Goal: Find specific page/section: Find specific page/section

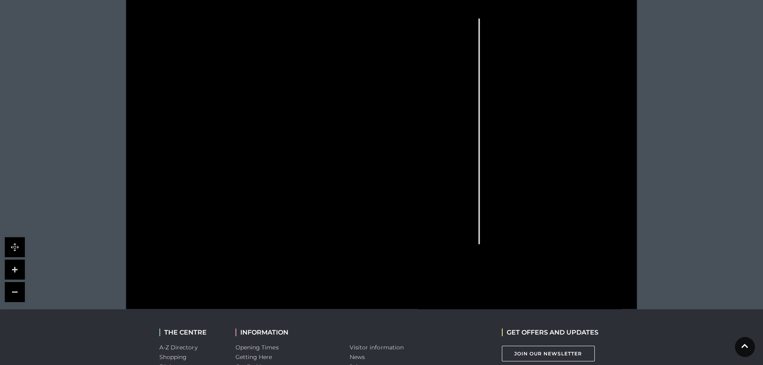
scroll to position [210, 0]
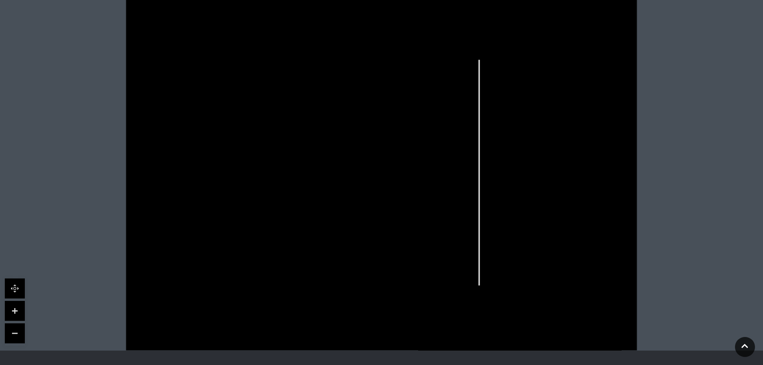
click at [559, 255] on icon at bounding box center [578, 255] width 71 height 43
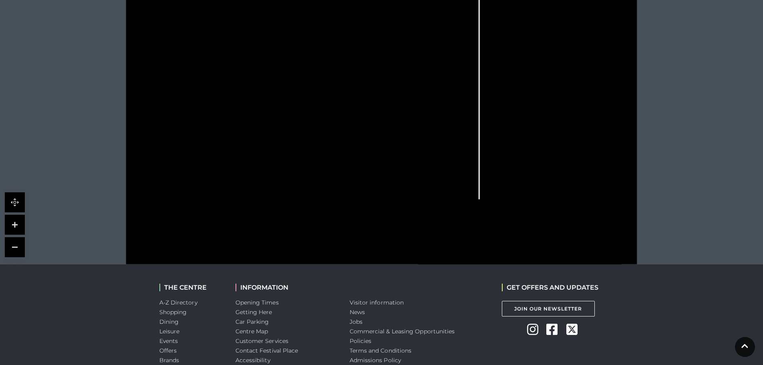
scroll to position [370, 0]
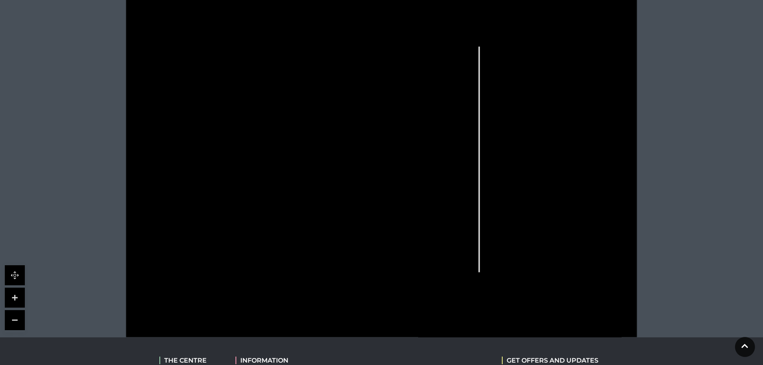
scroll to position [200, 0]
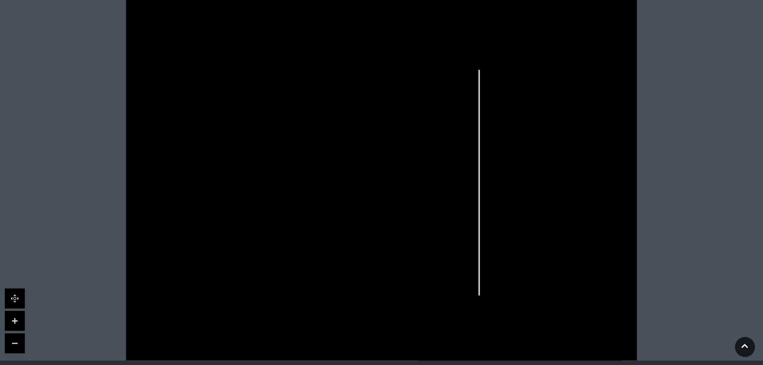
drag, startPoint x: 733, startPoint y: 0, endPoint x: 523, endPoint y: 65, distance: 220.4
click at [523, 65] on icon at bounding box center [381, 180] width 640 height 360
click at [330, 316] on icon at bounding box center [381, 180] width 640 height 360
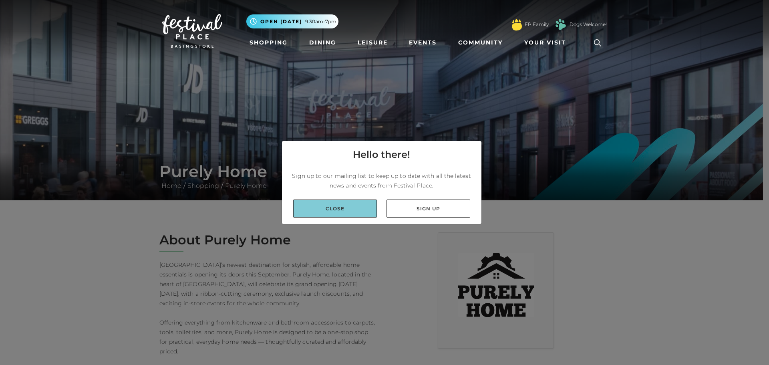
click at [339, 208] on link "Close" at bounding box center [335, 208] width 84 height 18
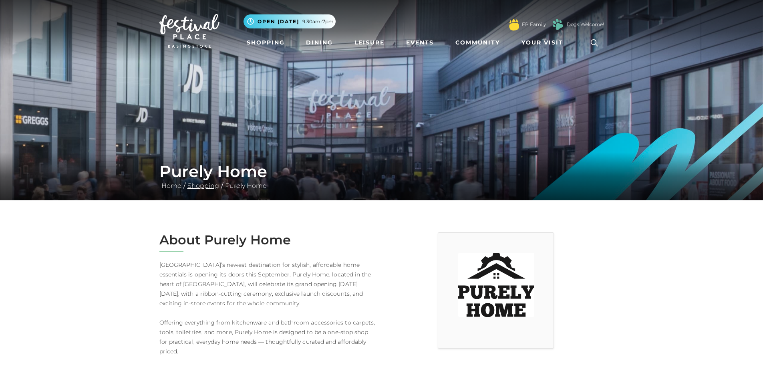
click at [201, 188] on link "Shopping" at bounding box center [203, 186] width 36 height 8
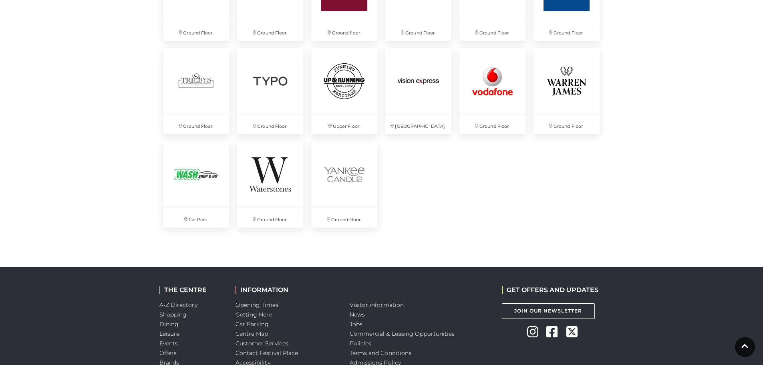
scroll to position [2162, 0]
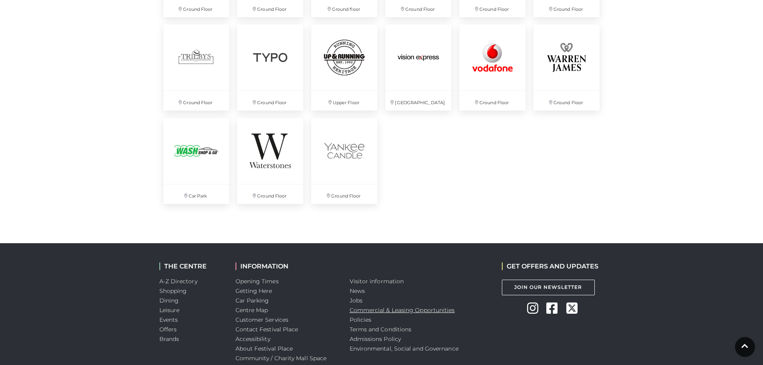
click at [378, 312] on link "Commercial & Leasing Opportunities" at bounding box center [402, 309] width 105 height 7
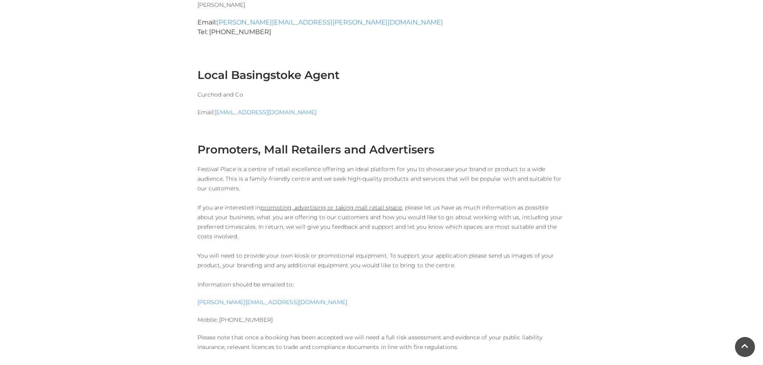
scroll to position [761, 0]
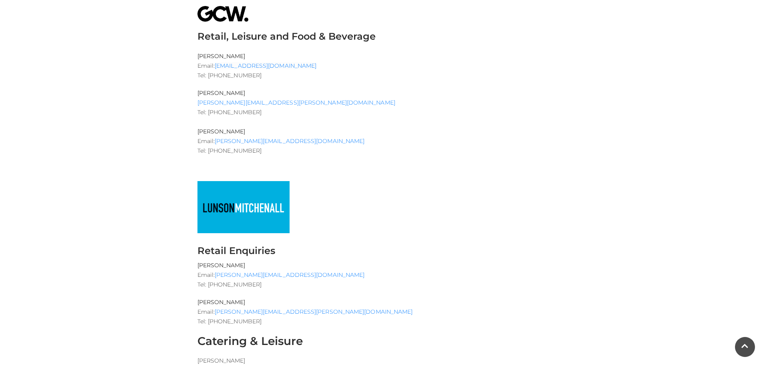
scroll to position [160, 0]
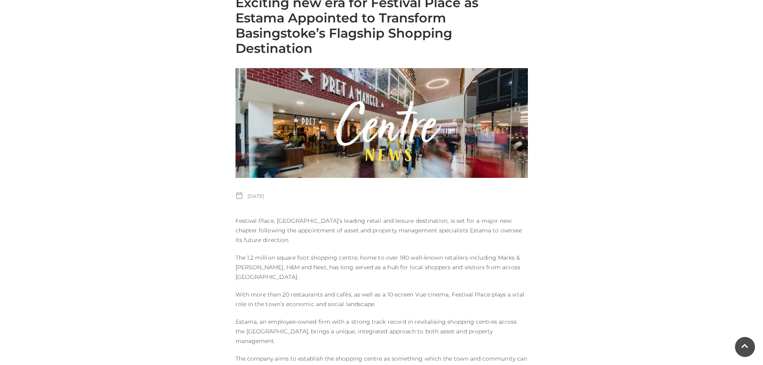
scroll to position [240, 0]
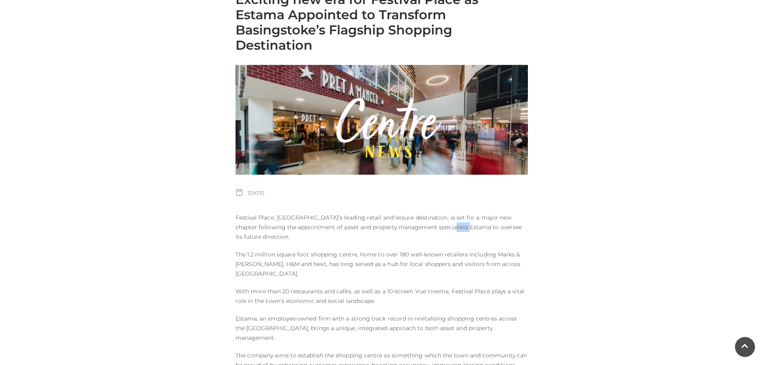
drag, startPoint x: 444, startPoint y: 228, endPoint x: 464, endPoint y: 229, distance: 20.1
click at [464, 229] on p "Festival Place, [GEOGRAPHIC_DATA]’s leading retail and leisure destination, is …" at bounding box center [381, 227] width 292 height 29
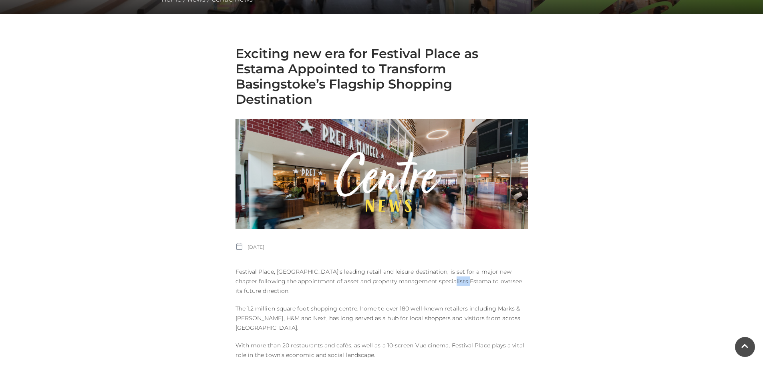
scroll to position [200, 0]
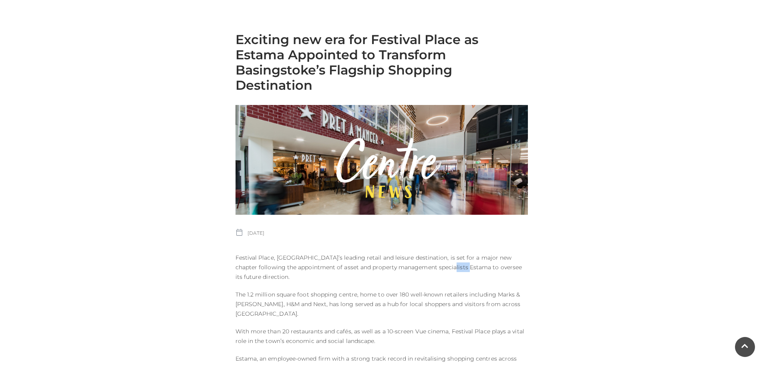
copy p "Estama"
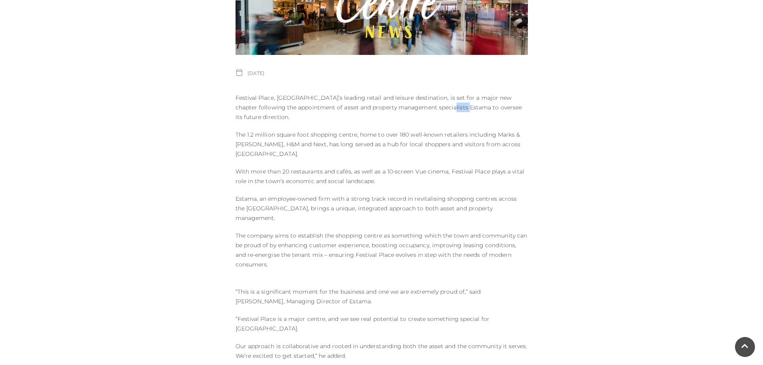
scroll to position [360, 0]
